Goal: Find specific page/section: Find specific page/section

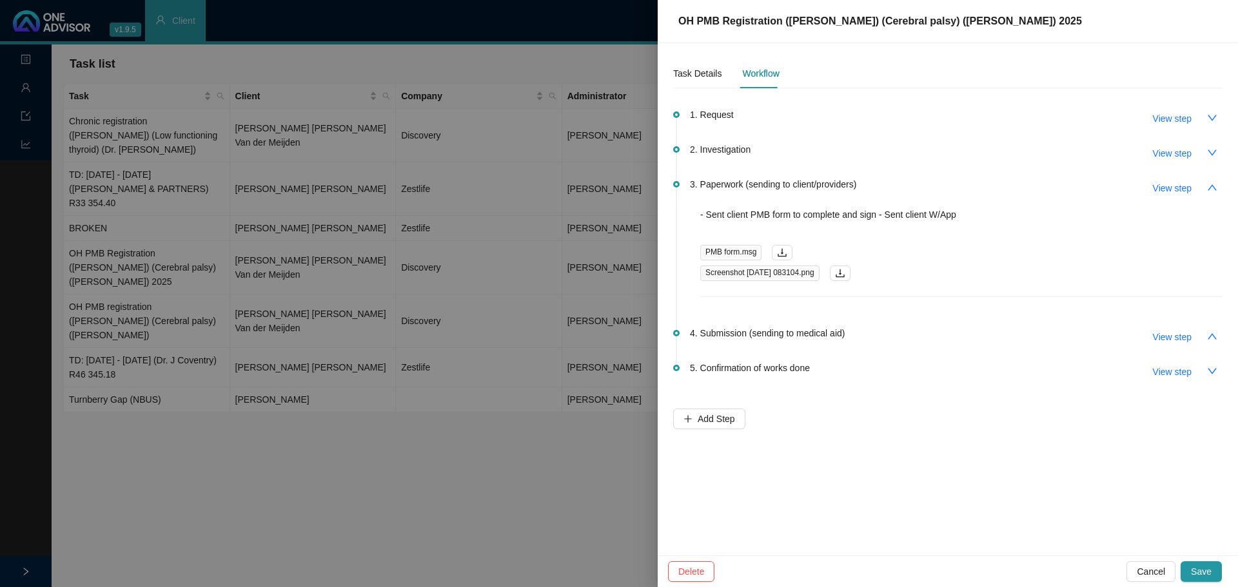
click at [22, 91] on div at bounding box center [619, 293] width 1238 height 587
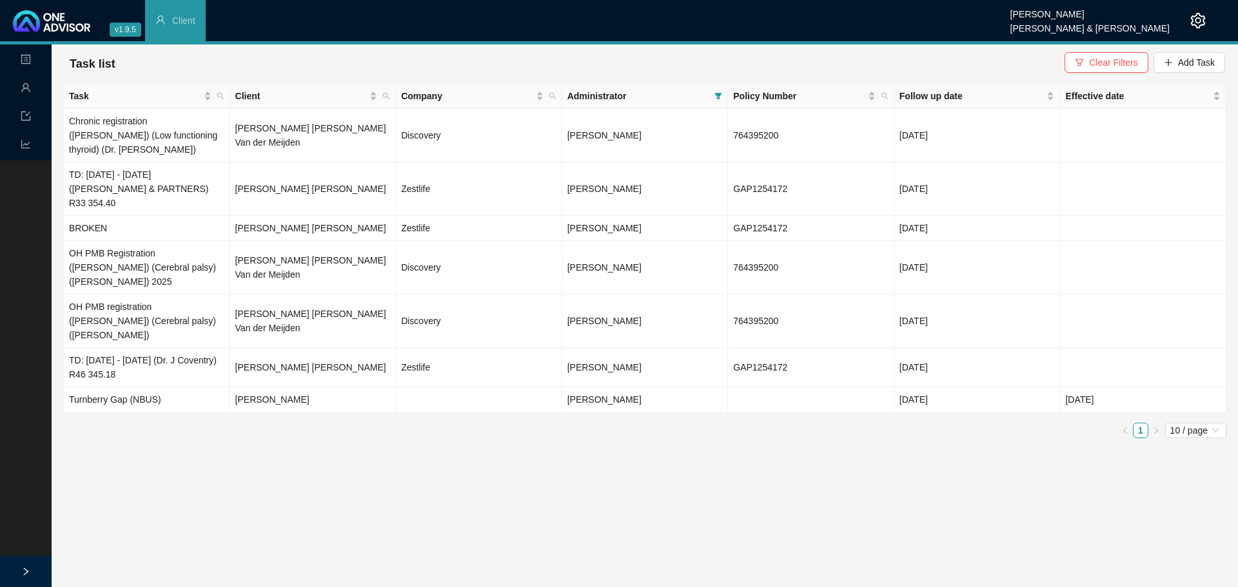
click at [27, 89] on icon "user" at bounding box center [25, 87] width 8 height 9
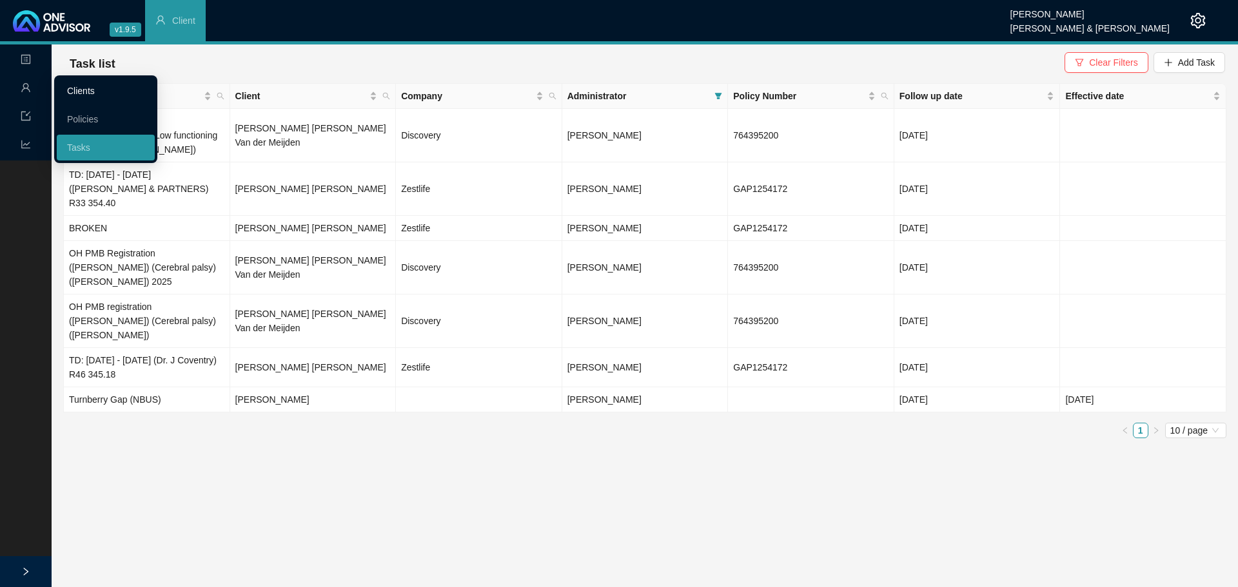
click at [95, 96] on link "Clients" at bounding box center [81, 91] width 28 height 10
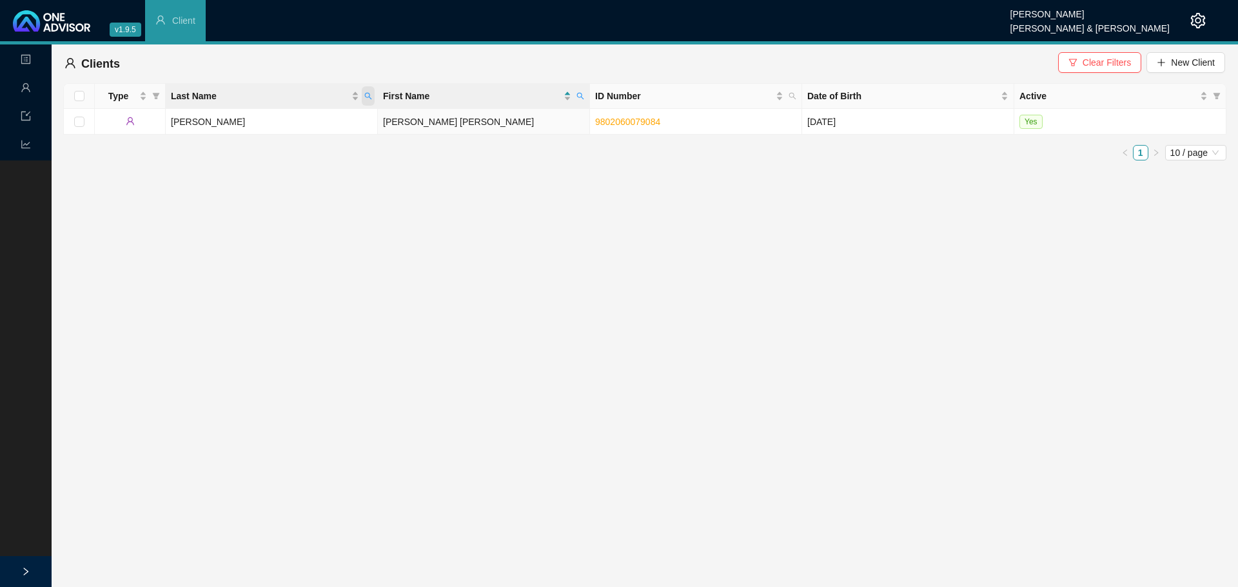
click at [371, 94] on icon "search" at bounding box center [368, 96] width 8 height 8
type input "STORAH"
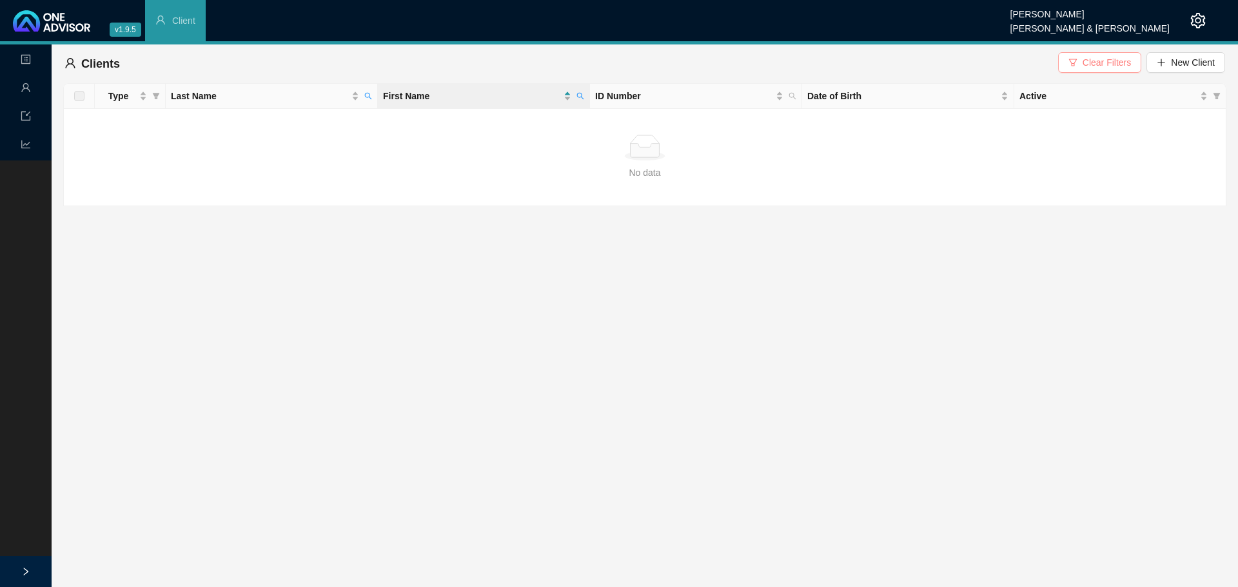
click at [1078, 66] on icon "filter" at bounding box center [1073, 62] width 9 height 9
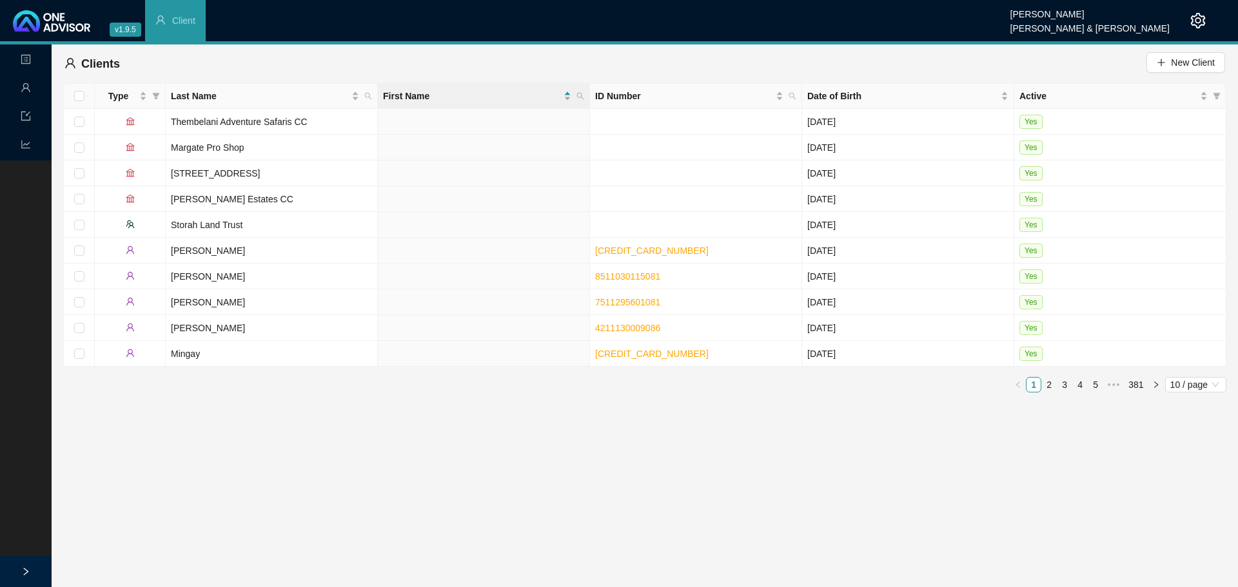
click at [368, 96] on icon "search" at bounding box center [368, 96] width 8 height 8
click at [297, 124] on input "text" at bounding box center [308, 123] width 121 height 21
type input "STORAH"
